Goal: Connect with others: Connect with others

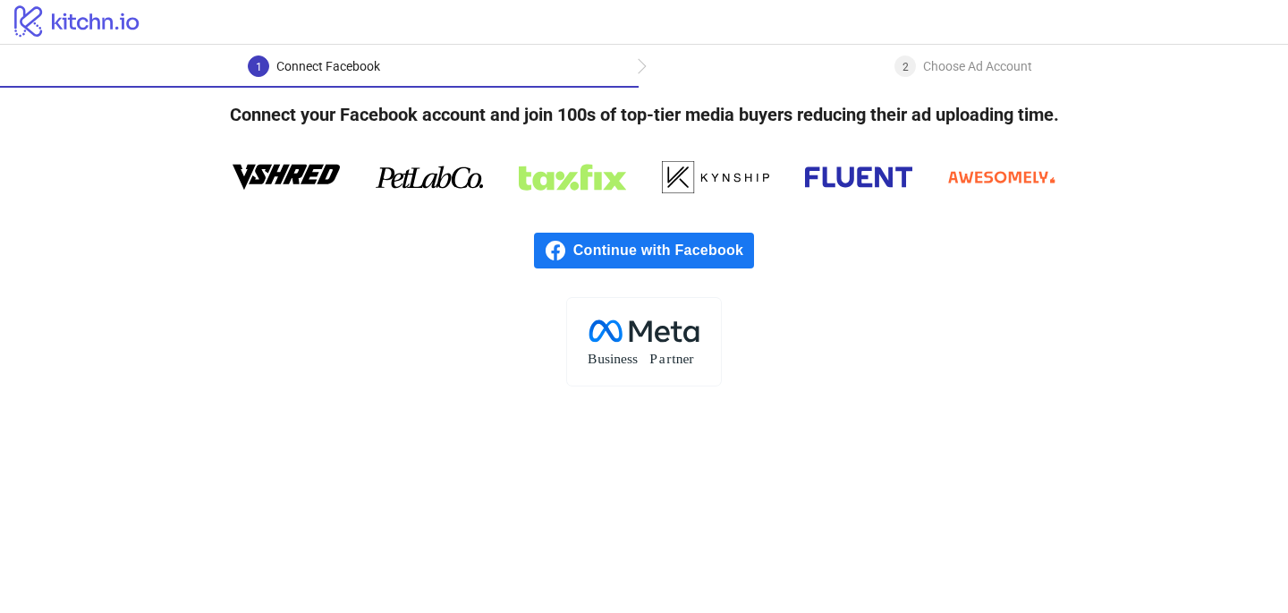
click at [845, 273] on div "Continue with Facebook" at bounding box center [644, 250] width 1288 height 93
click at [686, 253] on span "Continue with Facebook" at bounding box center [663, 251] width 181 height 36
click at [635, 252] on span "Continue with Facebook" at bounding box center [663, 251] width 181 height 36
click at [699, 250] on span "Continue with Facebook" at bounding box center [663, 251] width 181 height 36
click at [662, 245] on span "Continue with Facebook" at bounding box center [663, 251] width 181 height 36
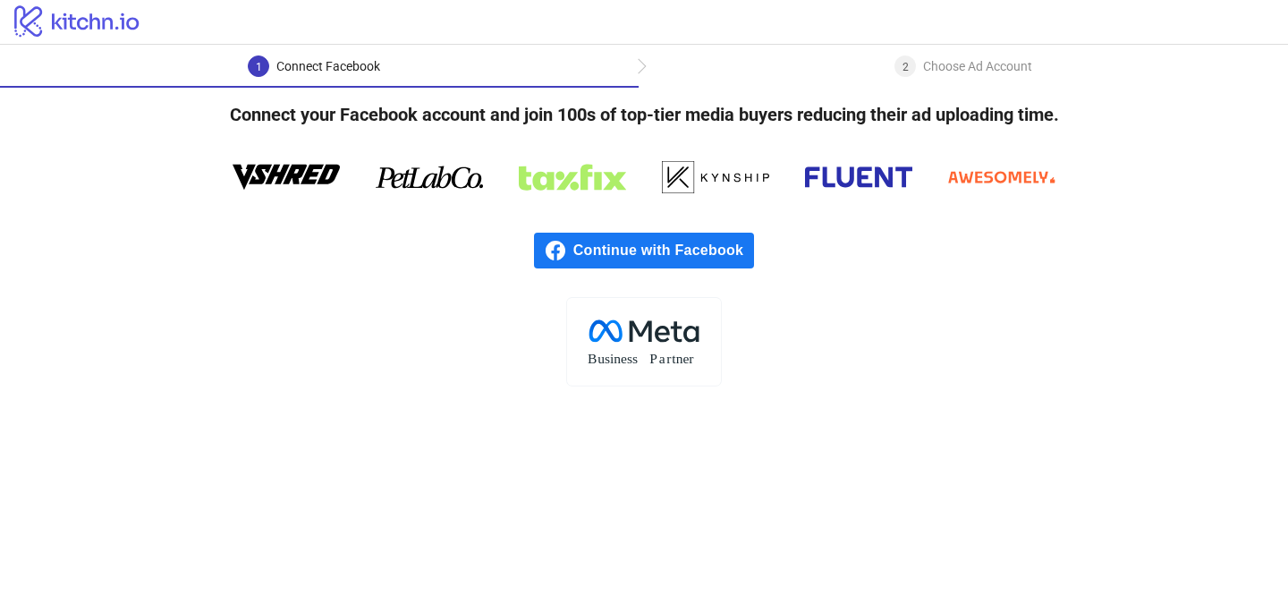
click at [844, 42] on div "logo/logo" at bounding box center [644, 22] width 1288 height 45
click at [845, 51] on div "1 Connect Facebook 2 Choose Ad Account" at bounding box center [644, 66] width 1288 height 43
click at [520, 75] on div "1 Connect Facebook" at bounding box center [319, 71] width 639 height 32
click at [672, 295] on div "Continue with Facebook" at bounding box center [644, 250] width 1288 height 93
click at [587, 246] on span "Continue with Facebook" at bounding box center [663, 251] width 181 height 36
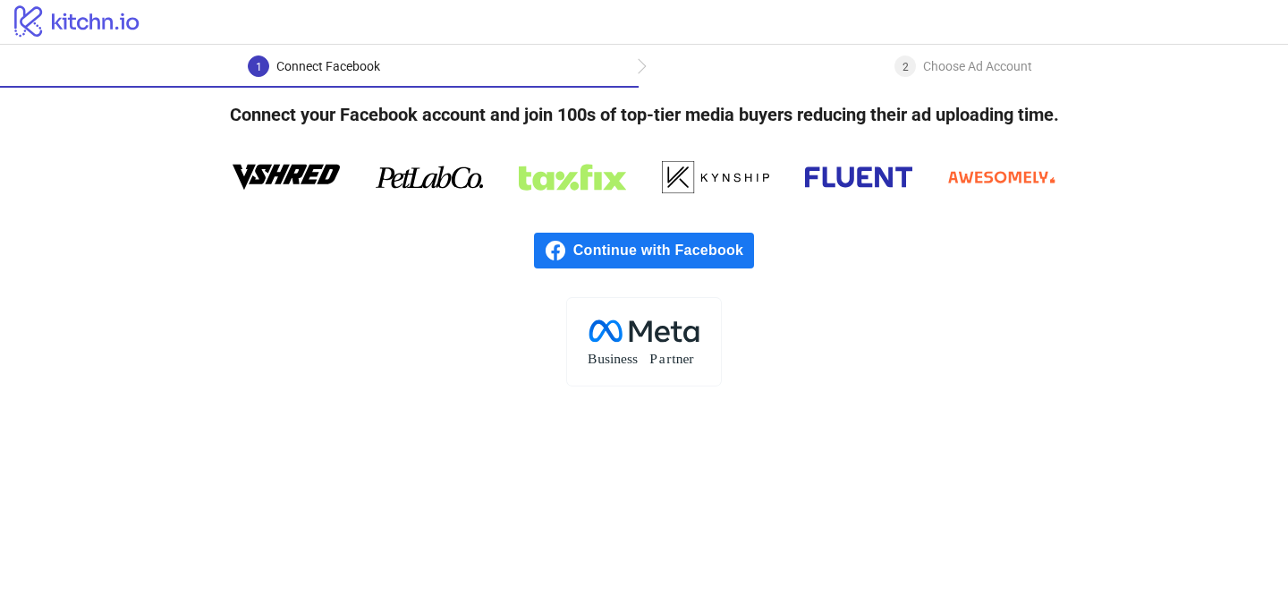
click at [661, 242] on span "Continue with Facebook" at bounding box center [663, 251] width 181 height 36
click at [863, 63] on div "2 Choose Ad Account" at bounding box center [963, 71] width 649 height 32
click at [639, 78] on div "2 Choose Ad Account" at bounding box center [963, 71] width 649 height 32
click at [640, 61] on div "2 Choose Ad Account" at bounding box center [963, 71] width 649 height 32
click at [62, 10] on icon "logo/logo" at bounding box center [77, 21] width 155 height 36
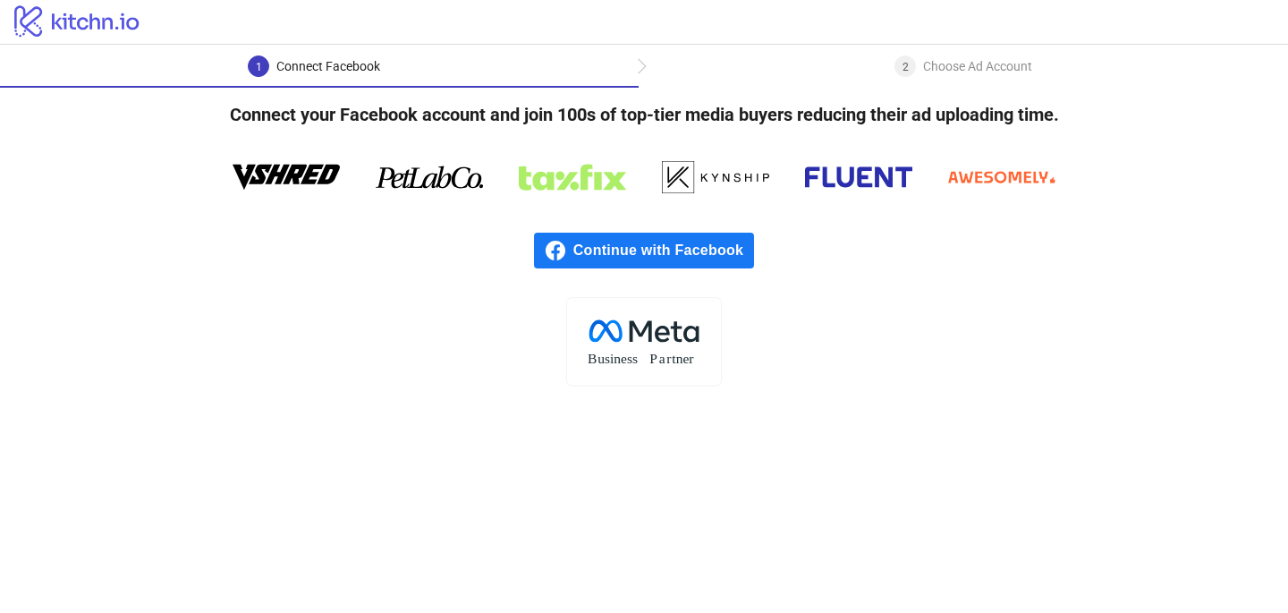
click at [671, 250] on span "Continue with Facebook" at bounding box center [663, 251] width 181 height 36
click at [604, 211] on div "Continue with Facebook" at bounding box center [644, 250] width 1288 height 93
drag, startPoint x: 599, startPoint y: 158, endPoint x: 928, endPoint y: 17, distance: 358.1
click at [630, 149] on div "Connect your Facebook account and join 100s of top-tier media buyers reducing t…" at bounding box center [644, 237] width 1288 height 299
click at [926, 106] on h4 "Connect your Facebook account and join 100s of top-tier media buyers reducing t…" at bounding box center [644, 115] width 886 height 54
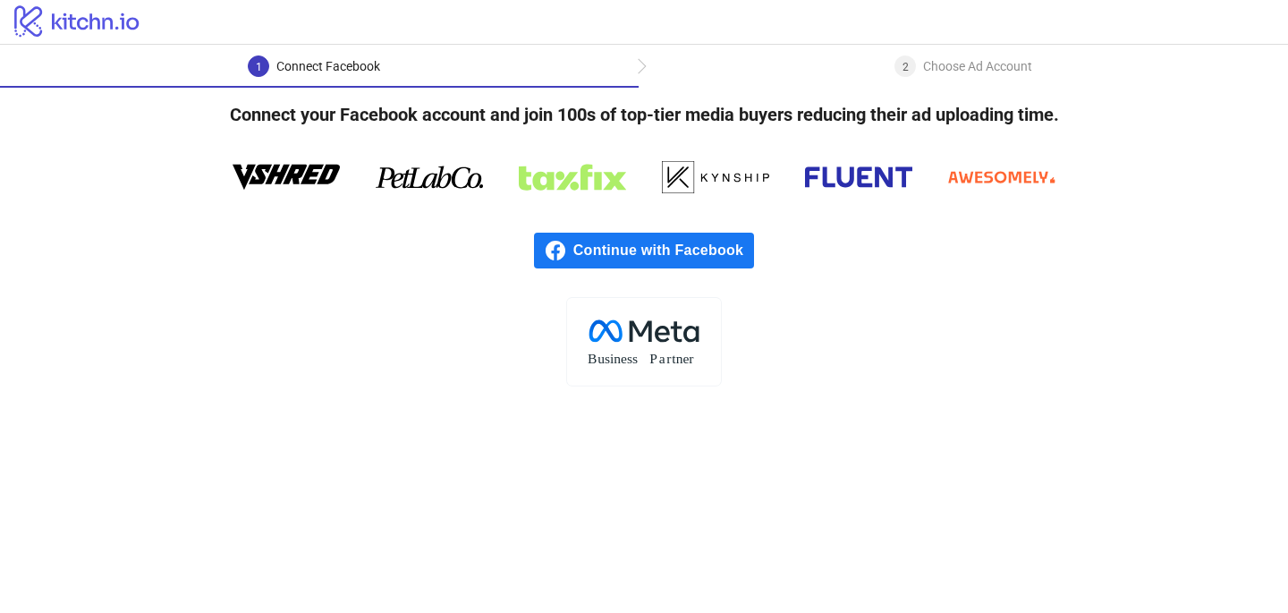
click at [950, 50] on div "1 Connect Facebook 2 Choose Ad Account" at bounding box center [644, 66] width 1288 height 43
click at [950, 52] on div "1 Connect Facebook 2 Choose Ad Account" at bounding box center [644, 66] width 1288 height 43
click at [950, 54] on div "1 Connect Facebook 2 Choose Ad Account" at bounding box center [644, 66] width 1288 height 43
click at [640, 344] on rect at bounding box center [643, 341] width 155 height 89
